Goal: Task Accomplishment & Management: Use online tool/utility

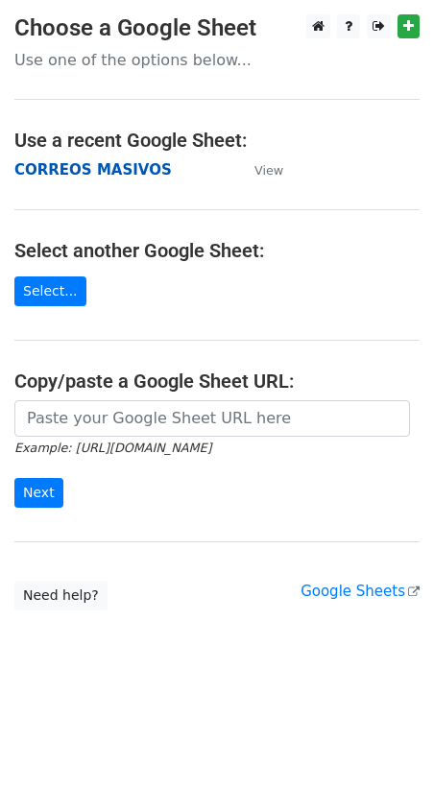
click at [90, 165] on strong "CORREOS MASIVOS" at bounding box center [92, 169] width 157 height 17
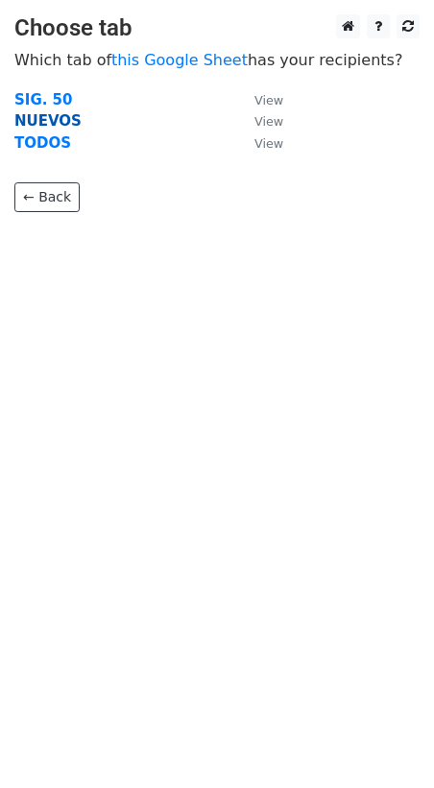
click at [34, 123] on strong "NUEVOS" at bounding box center [47, 120] width 67 height 17
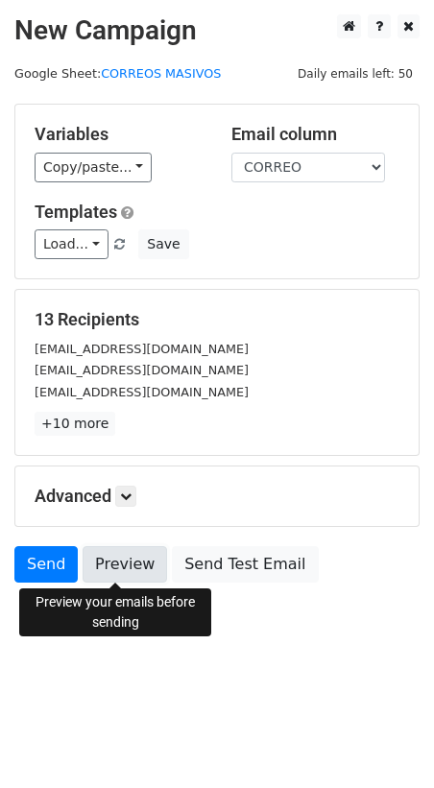
click at [115, 566] on link "Preview" at bounding box center [125, 564] width 84 height 36
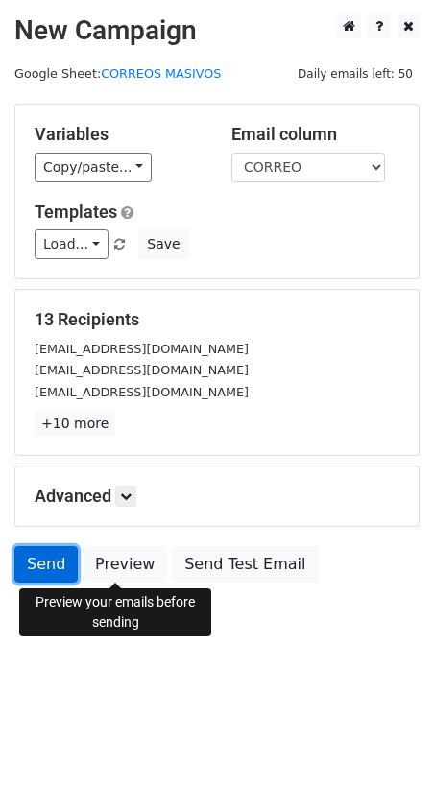
click at [38, 570] on link "Send" at bounding box center [45, 564] width 63 height 36
